Goal: Information Seeking & Learning: Learn about a topic

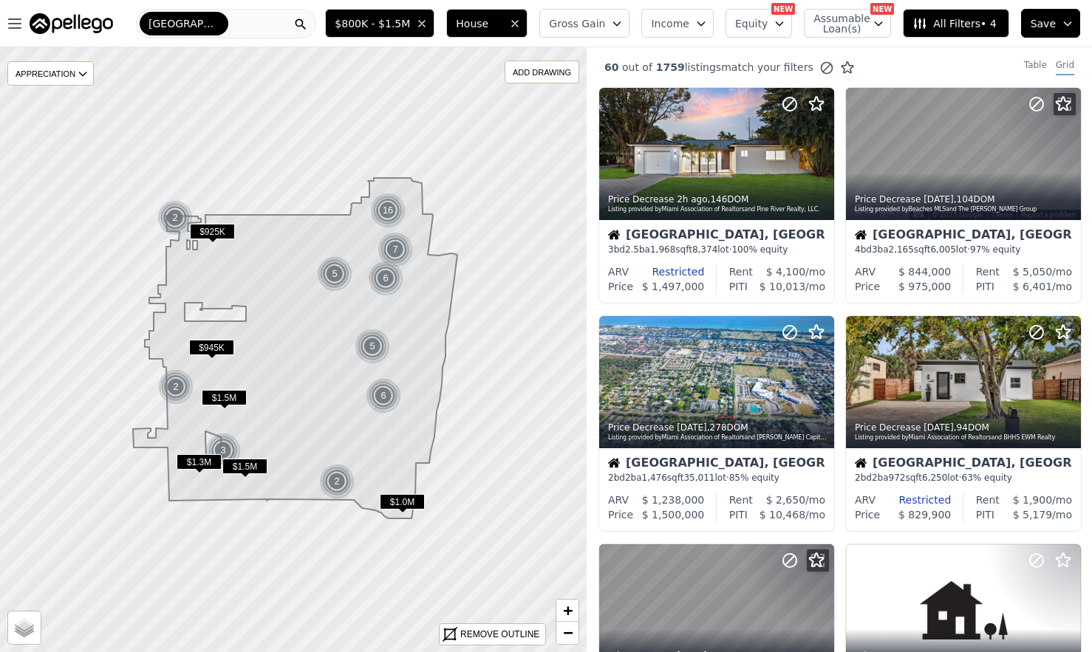
click at [255, 21] on div "[GEOGRAPHIC_DATA]" at bounding box center [226, 24] width 180 height 30
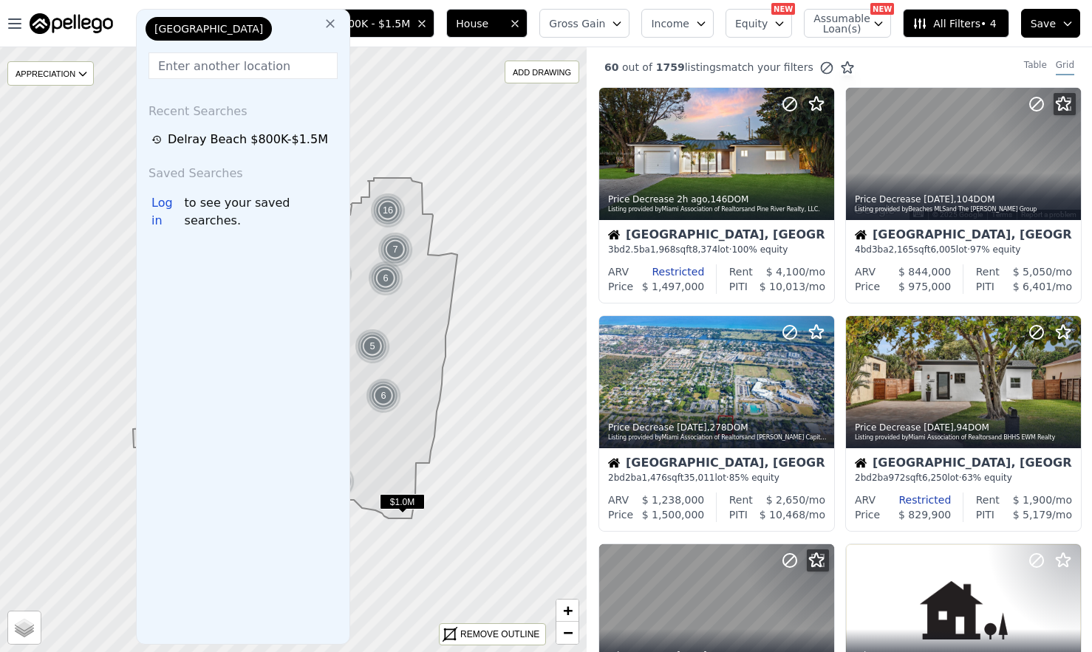
click at [329, 19] on icon at bounding box center [330, 23] width 15 height 15
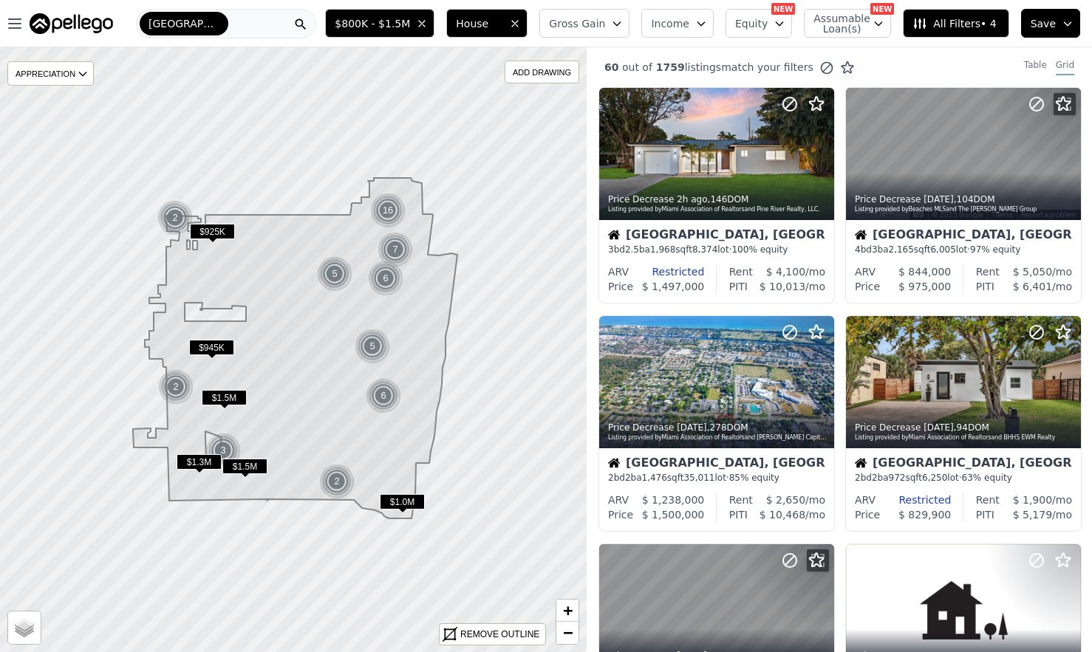
click at [261, 23] on div "[GEOGRAPHIC_DATA]" at bounding box center [226, 24] width 180 height 30
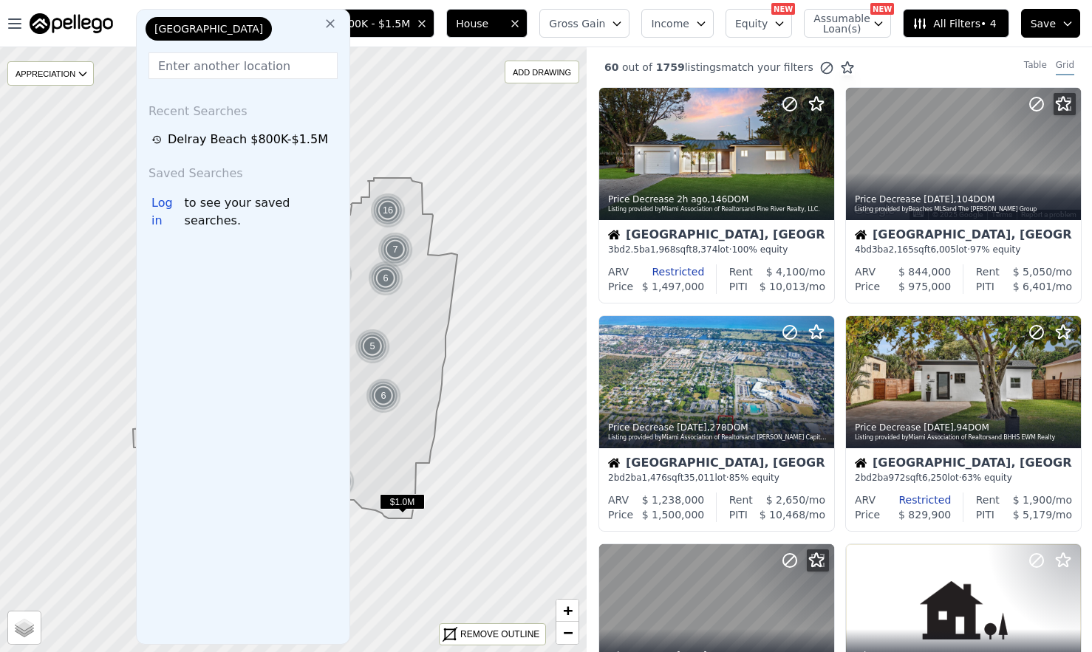
type input "[STREET_ADDRESS]"
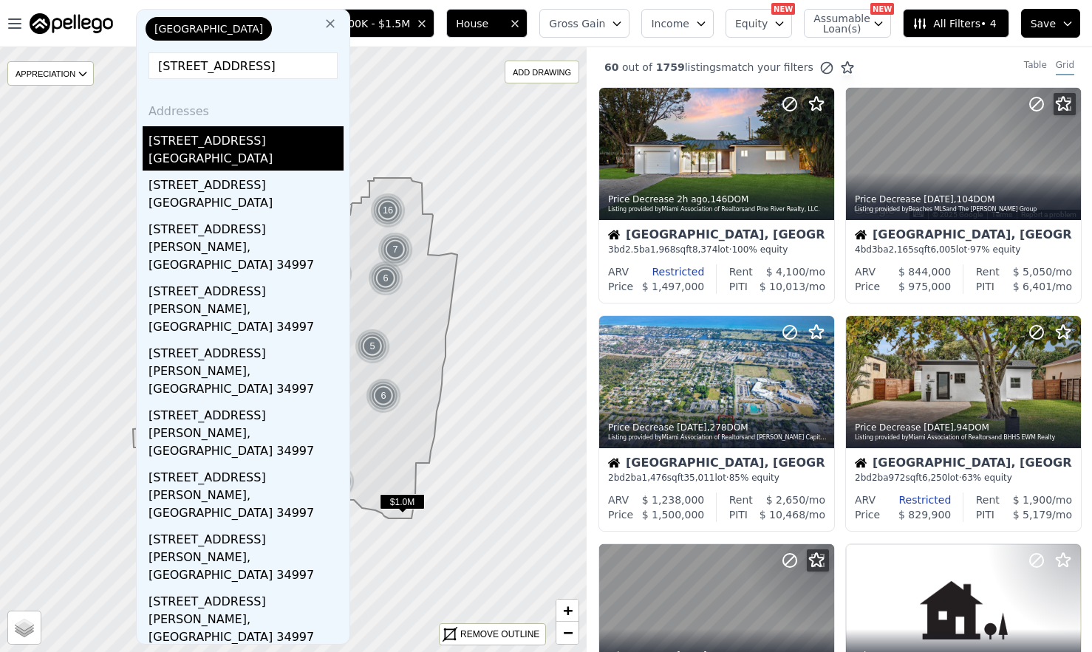
click at [247, 144] on div "[STREET_ADDRESS]" at bounding box center [246, 138] width 195 height 24
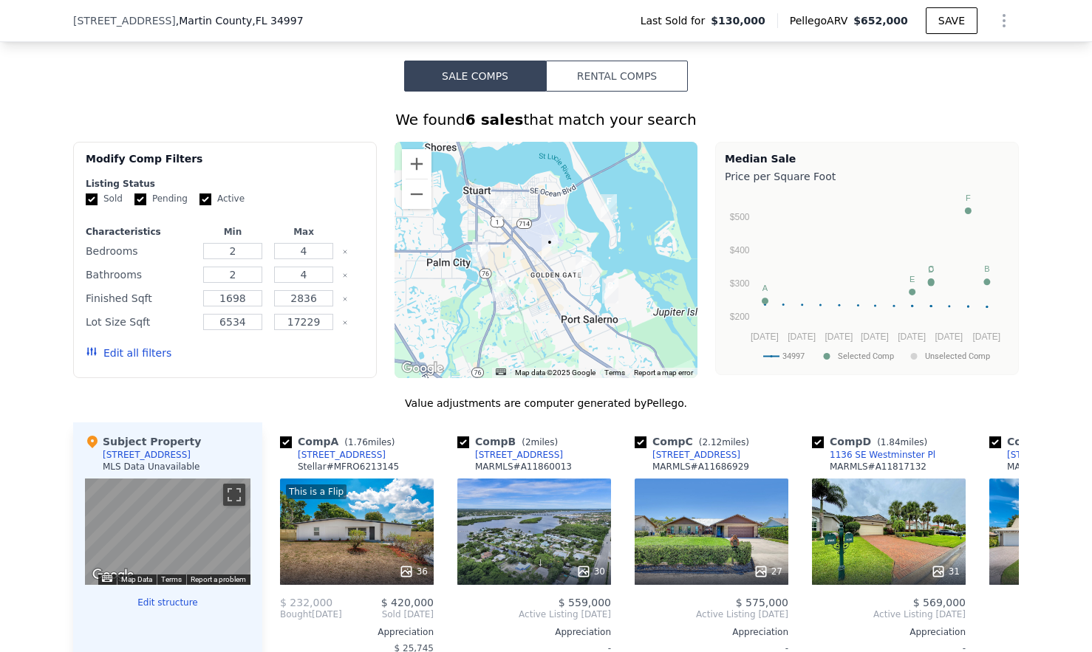
scroll to position [1097, 0]
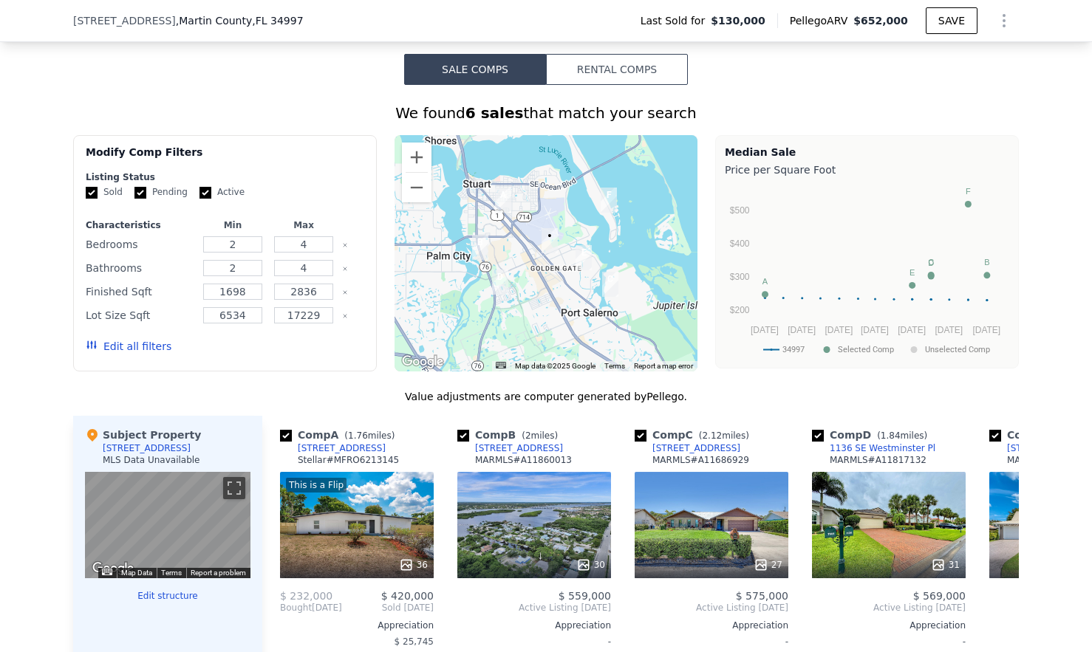
click at [146, 347] on button "Edit all filters" at bounding box center [129, 346] width 86 height 15
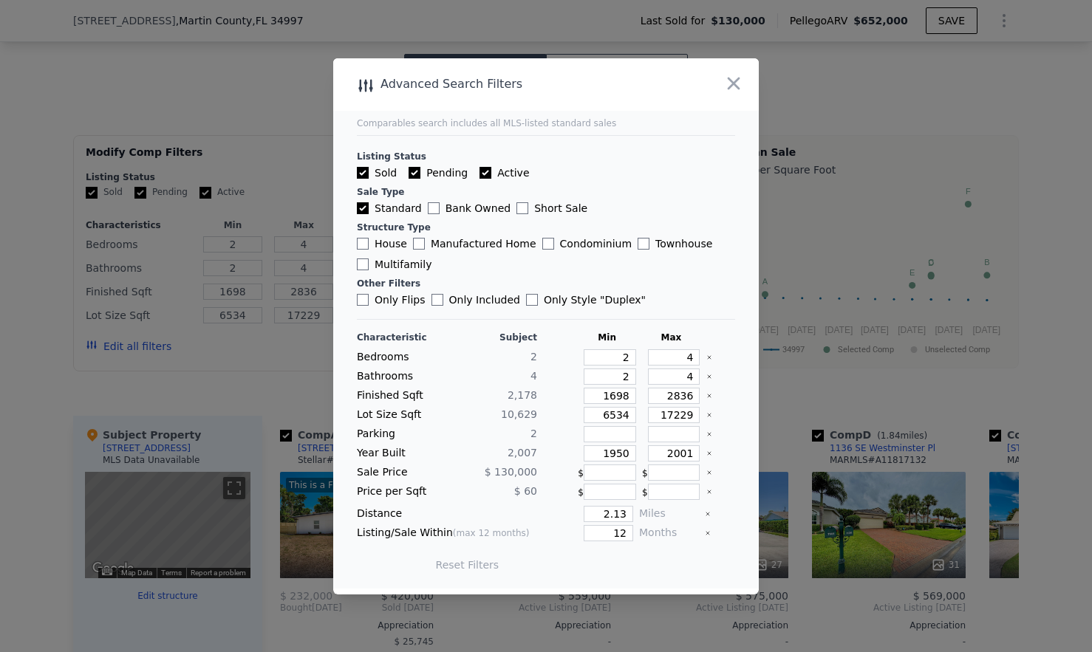
click at [366, 265] on input "Multifamily" at bounding box center [363, 265] width 12 height 12
checkbox input "true"
click at [638, 564] on button "Update Search" at bounding box center [629, 565] width 112 height 21
click at [737, 81] on icon "button" at bounding box center [734, 83] width 13 height 13
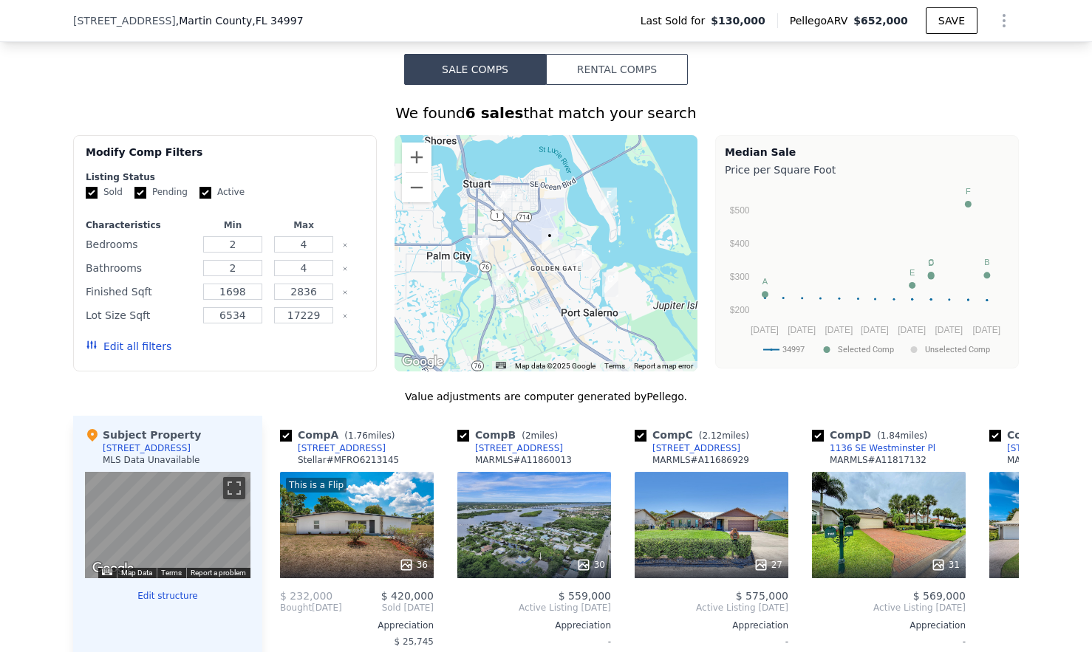
click at [149, 347] on button "Edit all filters" at bounding box center [129, 346] width 86 height 15
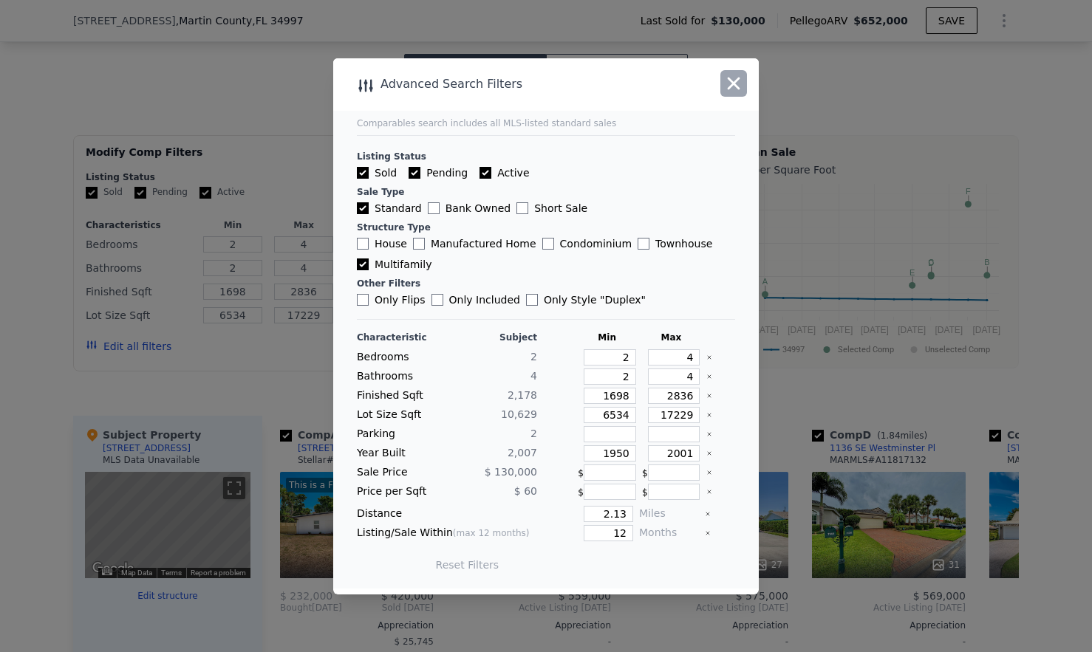
click at [731, 86] on icon "button" at bounding box center [734, 83] width 13 height 13
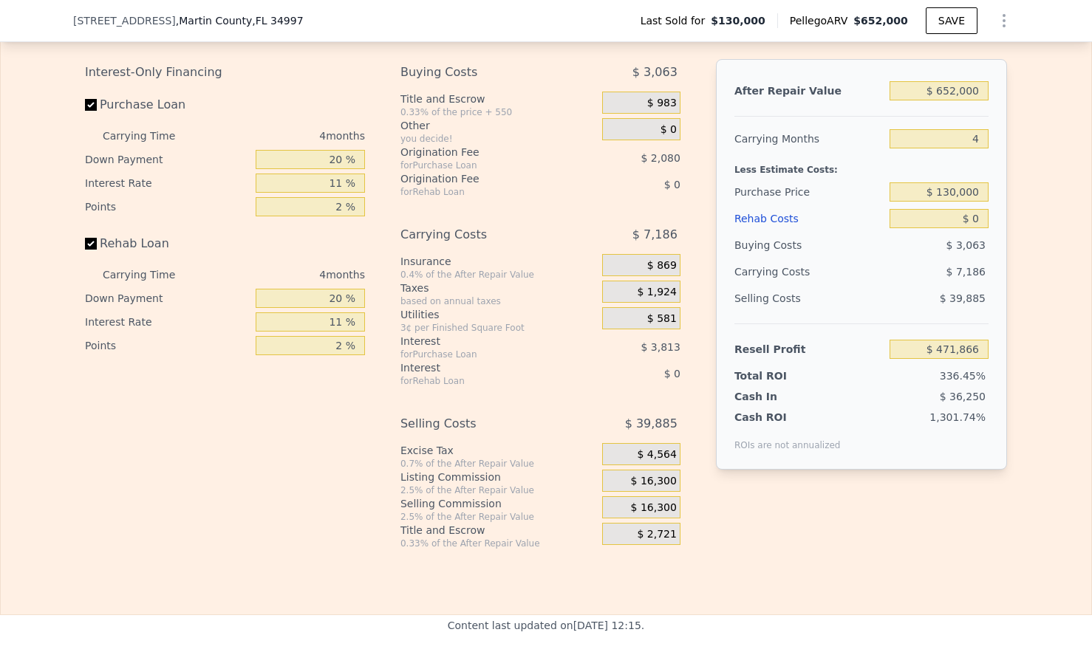
scroll to position [2144, 0]
